Goal: Transaction & Acquisition: Purchase product/service

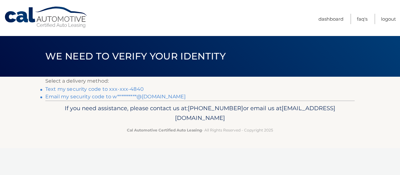
click at [107, 89] on link "Text my security code to xxx-xxx-4840" at bounding box center [94, 89] width 98 height 6
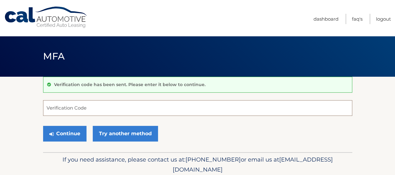
click at [98, 109] on input "Verification Code" at bounding box center [197, 108] width 309 height 16
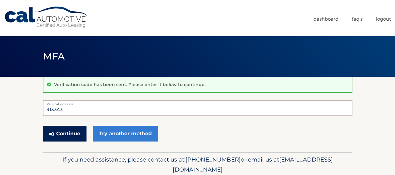
type input "313343"
click at [76, 126] on button "Continue" at bounding box center [64, 134] width 43 height 16
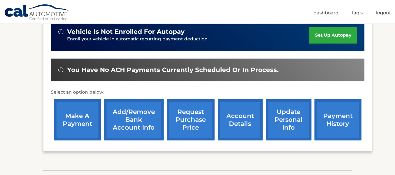
scroll to position [173, 0]
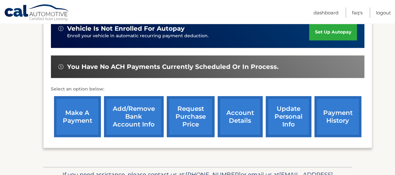
click at [82, 125] on link "make a payment" at bounding box center [77, 116] width 47 height 41
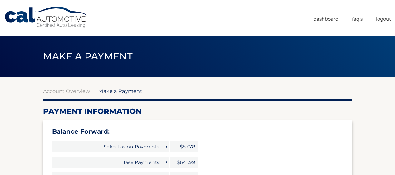
select select "OTgxZmU4MjktZWIzOS00NTI5LThmYTEtYTAwODlmNDVmMDFk"
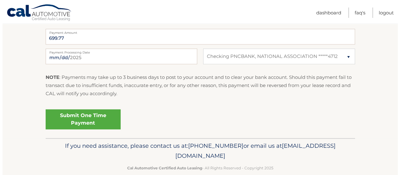
scroll to position [304, 0]
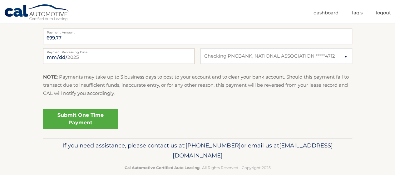
click at [79, 122] on link "Submit One Time Payment" at bounding box center [80, 119] width 75 height 20
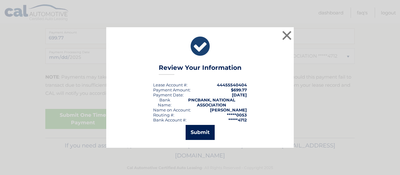
click at [198, 135] on button "Submit" at bounding box center [199, 132] width 29 height 15
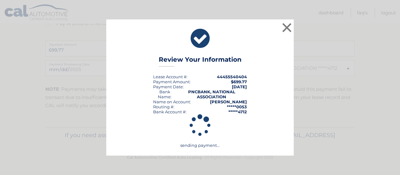
scroll to position [291, 0]
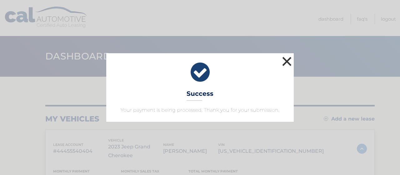
click at [285, 59] on button "×" at bounding box center [286, 61] width 12 height 12
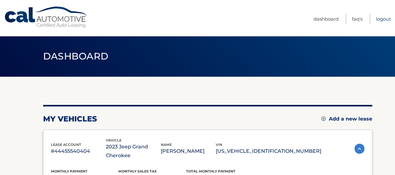
click at [380, 20] on link "Logout" at bounding box center [383, 19] width 15 height 10
